Goal: Navigation & Orientation: Find specific page/section

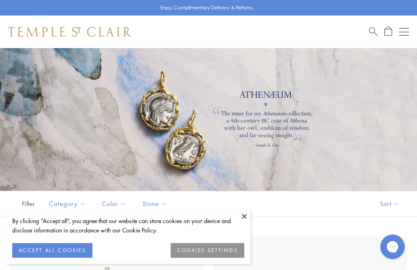
click at [247, 214] on button at bounding box center [244, 216] width 12 height 12
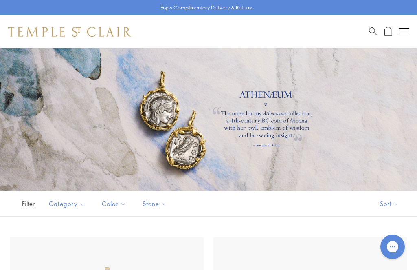
click at [407, 31] on button "Open navigation" at bounding box center [404, 32] width 10 height 10
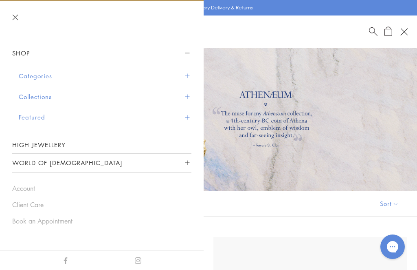
click at [45, 96] on button "Collections" at bounding box center [105, 96] width 173 height 21
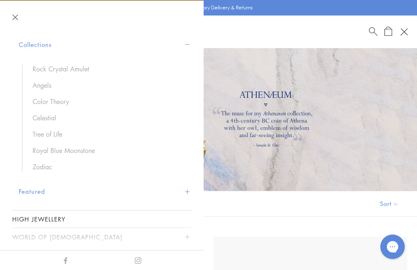
scroll to position [52, 0]
click at [43, 189] on button "Featured" at bounding box center [105, 191] width 173 height 21
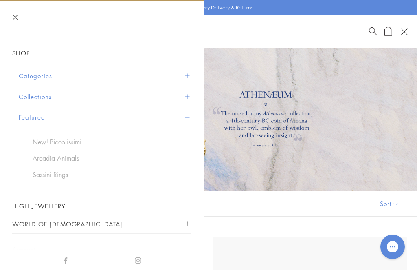
scroll to position [0, 0]
click at [188, 116] on span "Sidebar navigation" at bounding box center [187, 117] width 4 height 4
click at [188, 115] on span "Sidebar navigation" at bounding box center [187, 117] width 4 height 4
click at [406, 31] on div "Open navigation" at bounding box center [404, 31] width 7 height 7
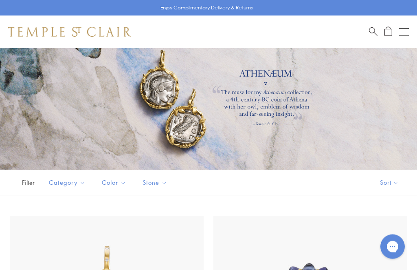
scroll to position [22, 0]
click at [327, 178] on div "Filter Sort Category Earrings Necklaces Pendants Rings Color Blue Gold Green St…" at bounding box center [208, 182] width 417 height 26
click at [340, 112] on div at bounding box center [208, 97] width 417 height 143
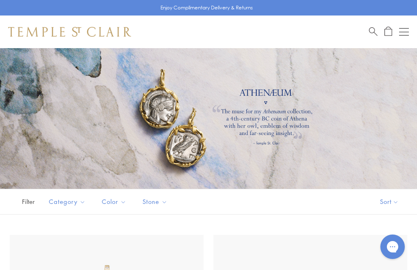
scroll to position [0, 0]
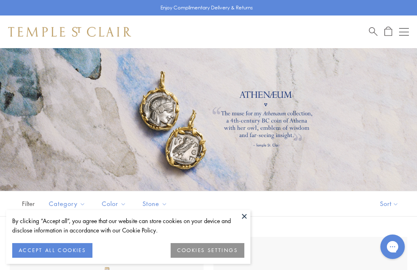
click at [245, 213] on button at bounding box center [244, 216] width 12 height 12
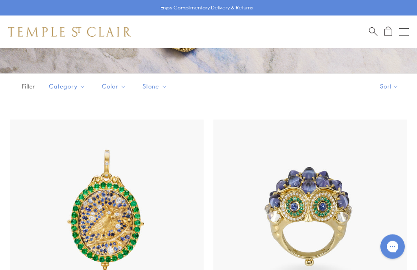
scroll to position [118, 0]
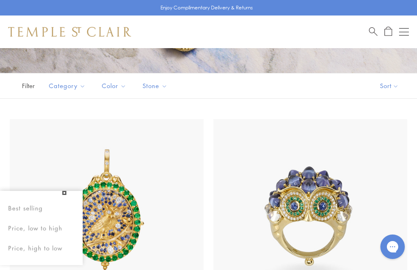
click at [393, 84] on button "Sort" at bounding box center [389, 85] width 55 height 25
click at [395, 83] on button "Sort" at bounding box center [389, 85] width 55 height 25
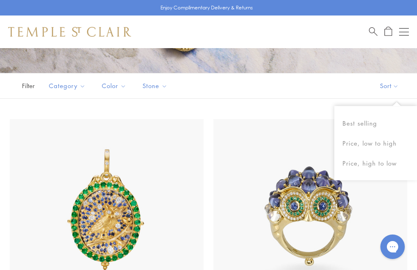
click at [314, 97] on div "Filter Sort Category Earrings Necklaces Pendants Rings Color Blue Gold Green St…" at bounding box center [208, 86] width 417 height 26
click at [70, 130] on button "Pendants" at bounding box center [86, 129] width 75 height 9
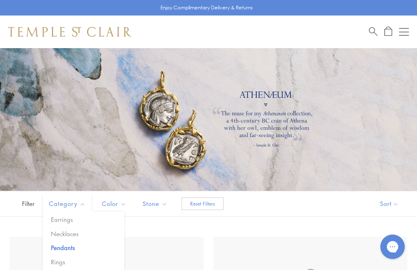
click at [206, 203] on button "Reset Filters" at bounding box center [203, 203] width 42 height 13
click at [31, 203] on span "Filter" at bounding box center [20, 203] width 41 height 25
click at [83, 202] on span "Category" at bounding box center [68, 204] width 47 height 10
click at [83, 199] on span "Category" at bounding box center [68, 204] width 47 height 10
